Goal: Task Accomplishment & Management: Manage account settings

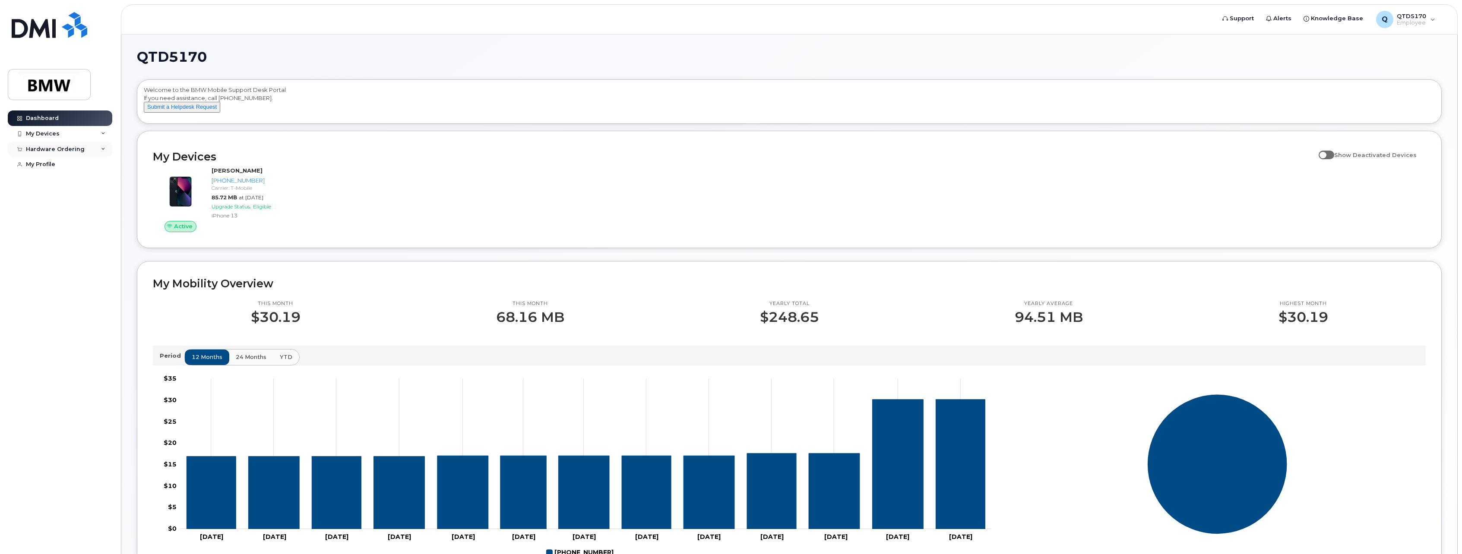
click at [101, 151] on icon at bounding box center [103, 149] width 4 height 4
click at [62, 165] on link "My Profile" at bounding box center [60, 165] width 104 height 16
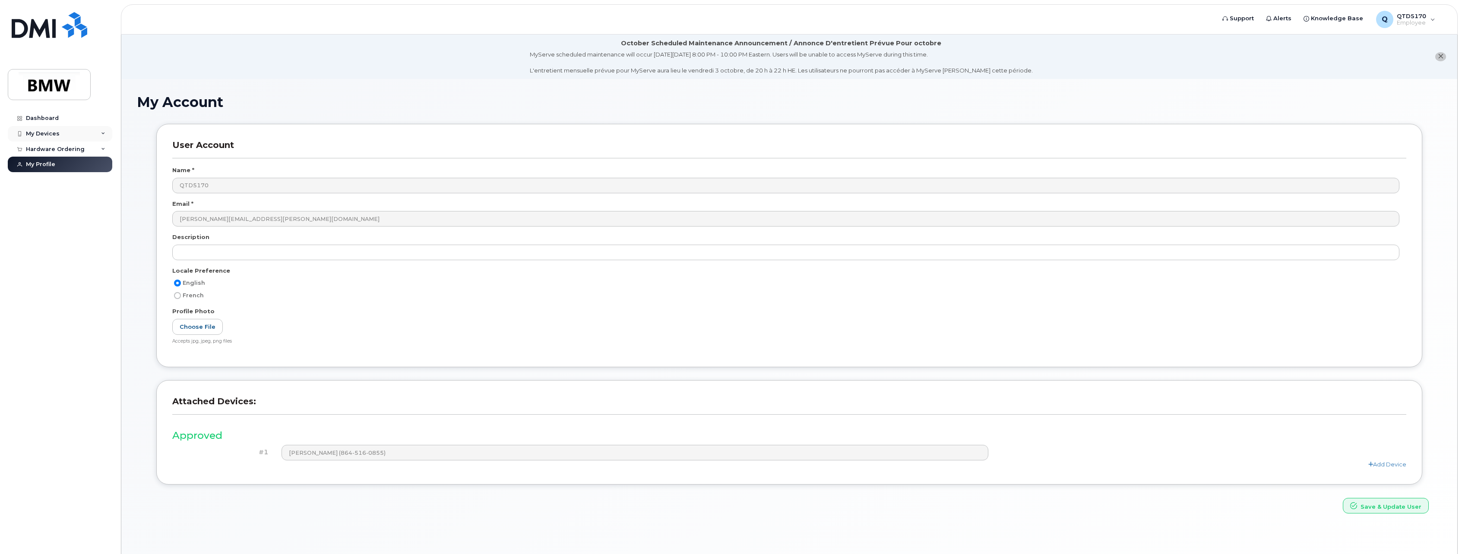
click at [63, 134] on div "My Devices" at bounding box center [60, 134] width 104 height 16
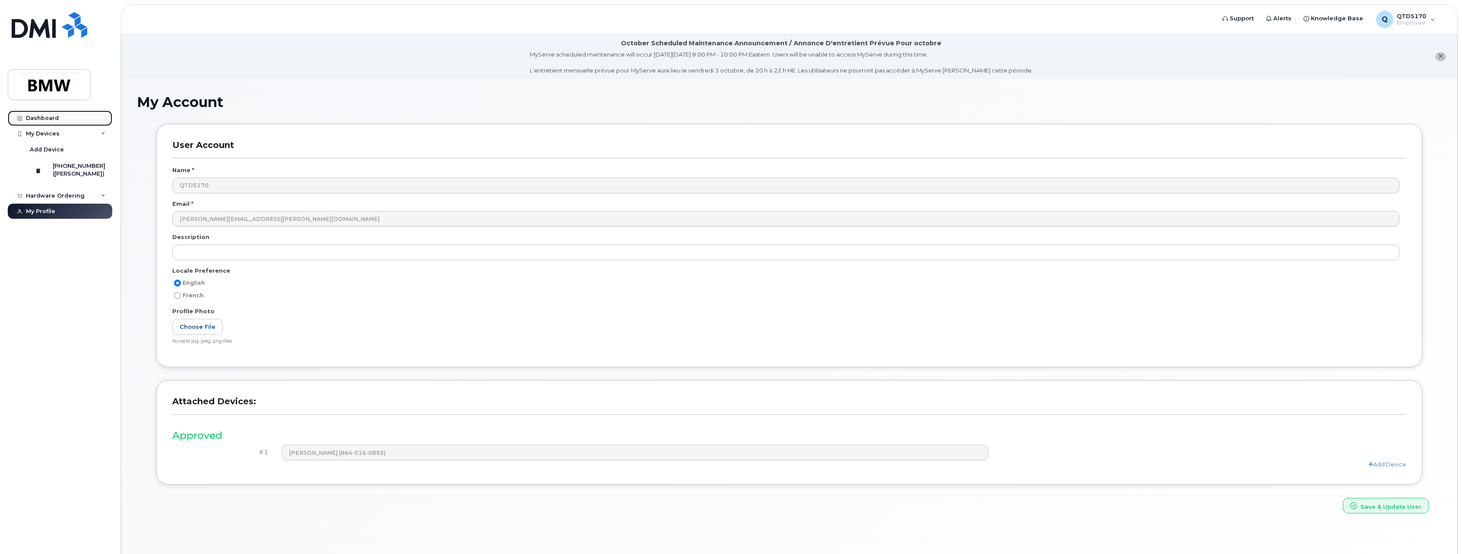
click at [64, 120] on link "Dashboard" at bounding box center [60, 119] width 104 height 16
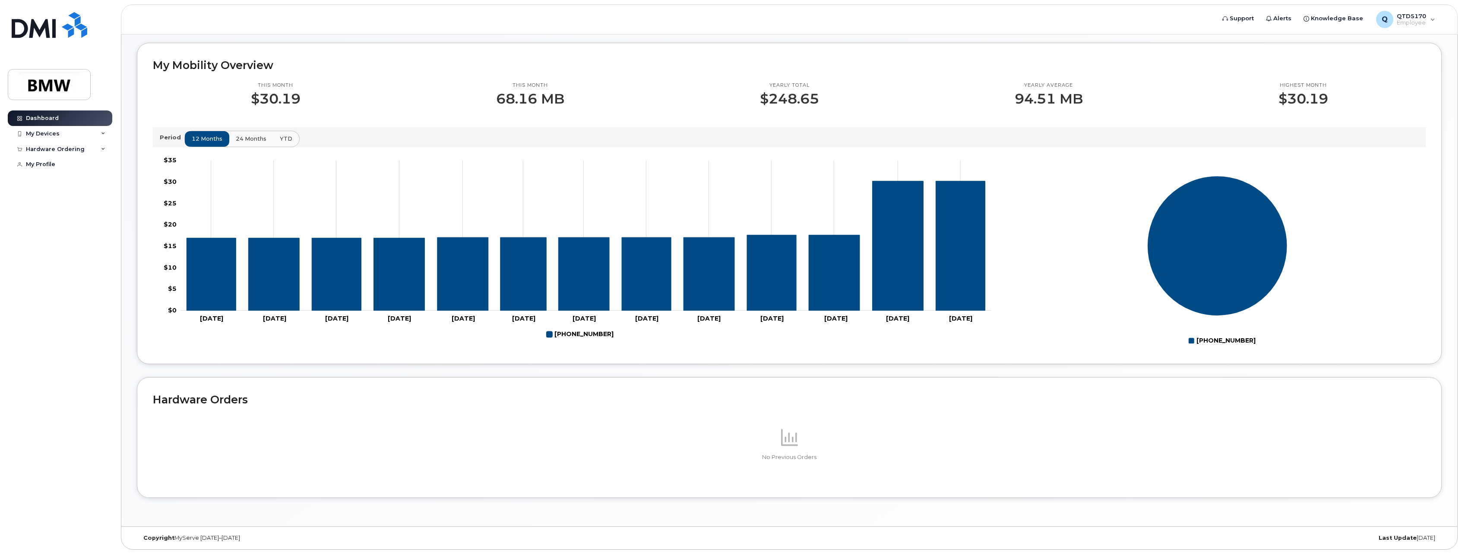
scroll to position [226, 0]
